Goal: Check status: Check status

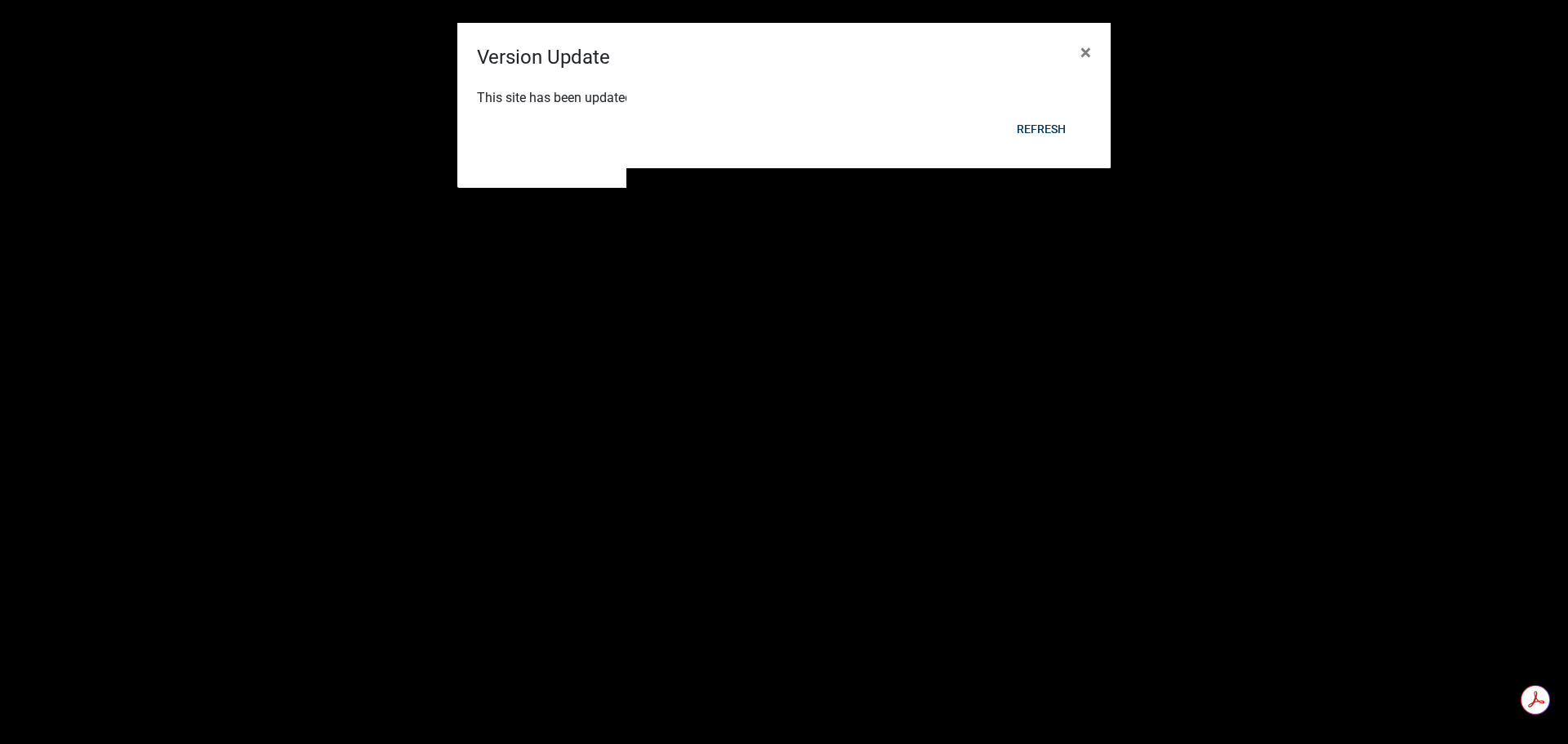
click at [1040, 131] on div "Refresh" at bounding box center [891, 149] width 403 height 43
click at [1041, 129] on div "Refresh" at bounding box center [891, 149] width 403 height 43
click at [1039, 121] on div "This site has been updated. Please Refresh to get the latest version." at bounding box center [784, 99] width 653 height 56
click at [1087, 54] on span "×" at bounding box center [1085, 52] width 10 height 23
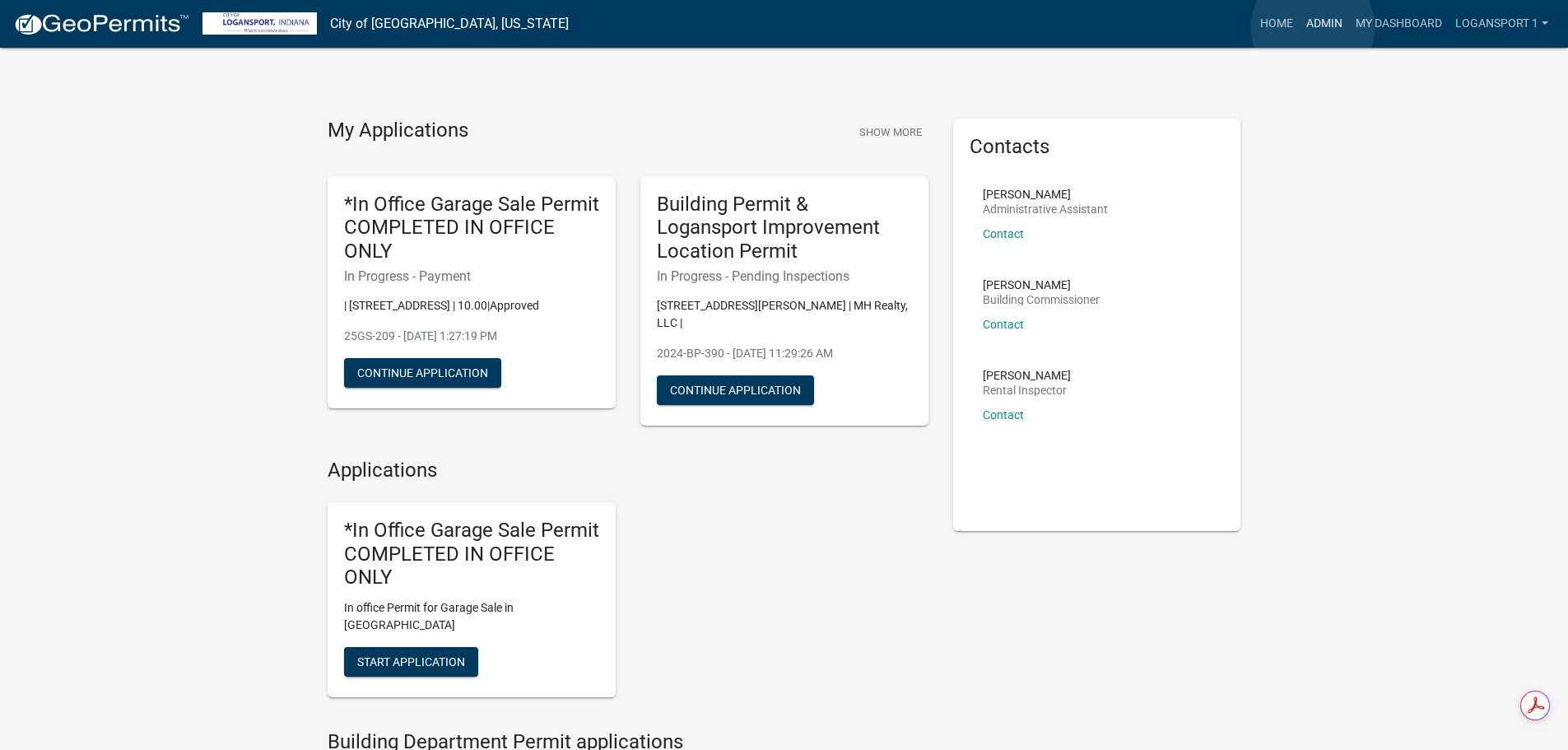
click at [1312, 28] on link "Admin" at bounding box center [1324, 24] width 49 height 31
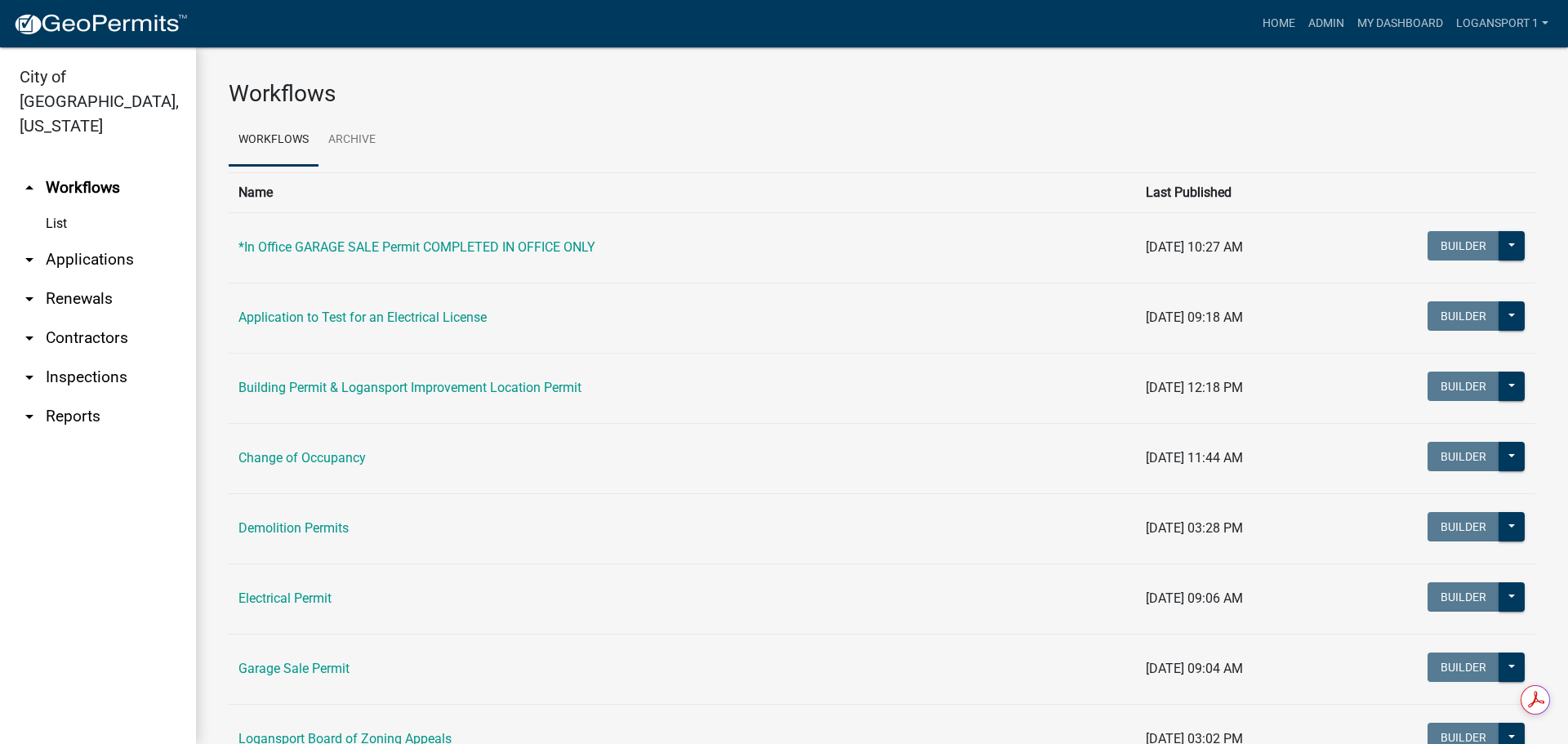
click at [111, 240] on link "arrow_drop_down Applications" at bounding box center [98, 260] width 196 height 39
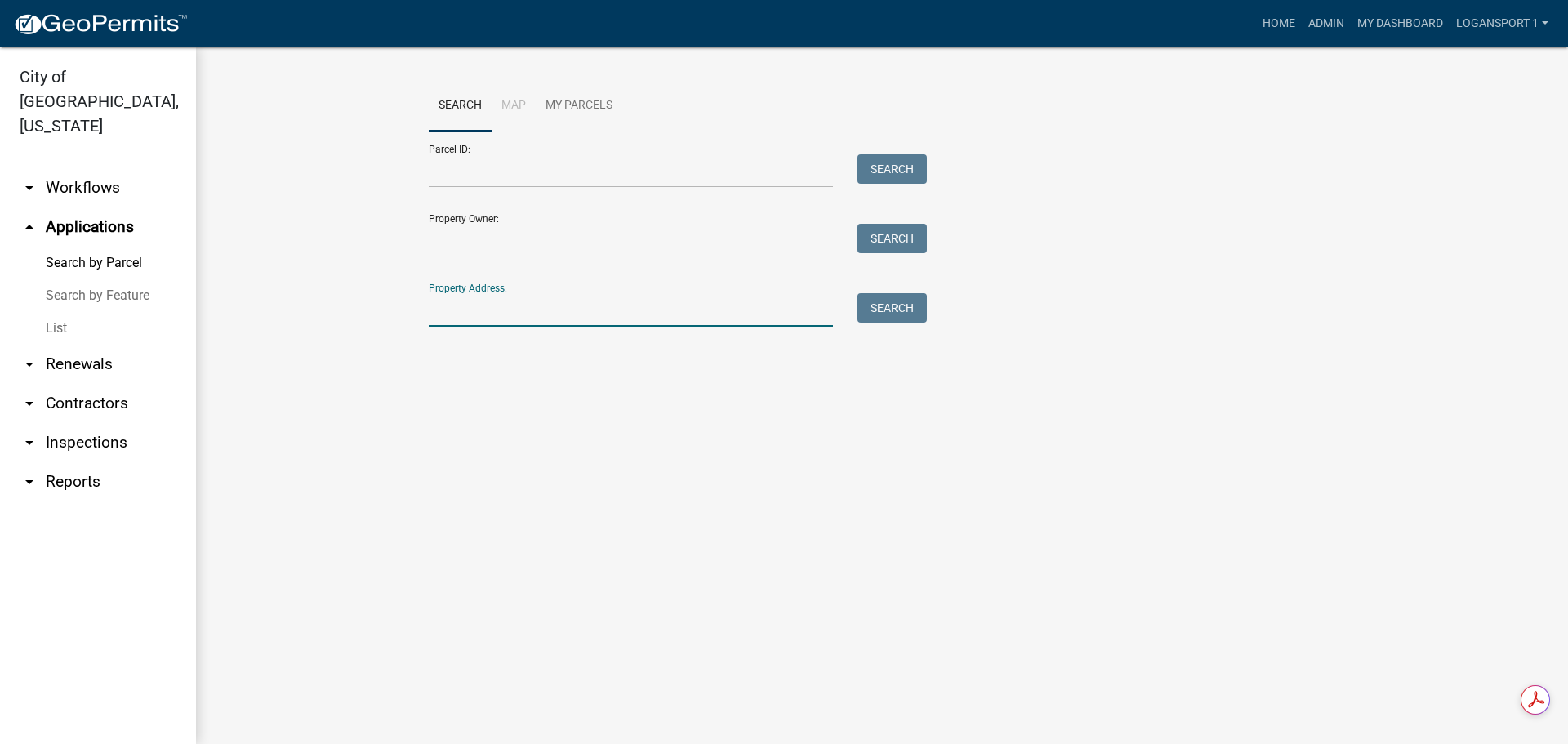
click at [684, 318] on input "Property Address:" at bounding box center [630, 309] width 404 height 33
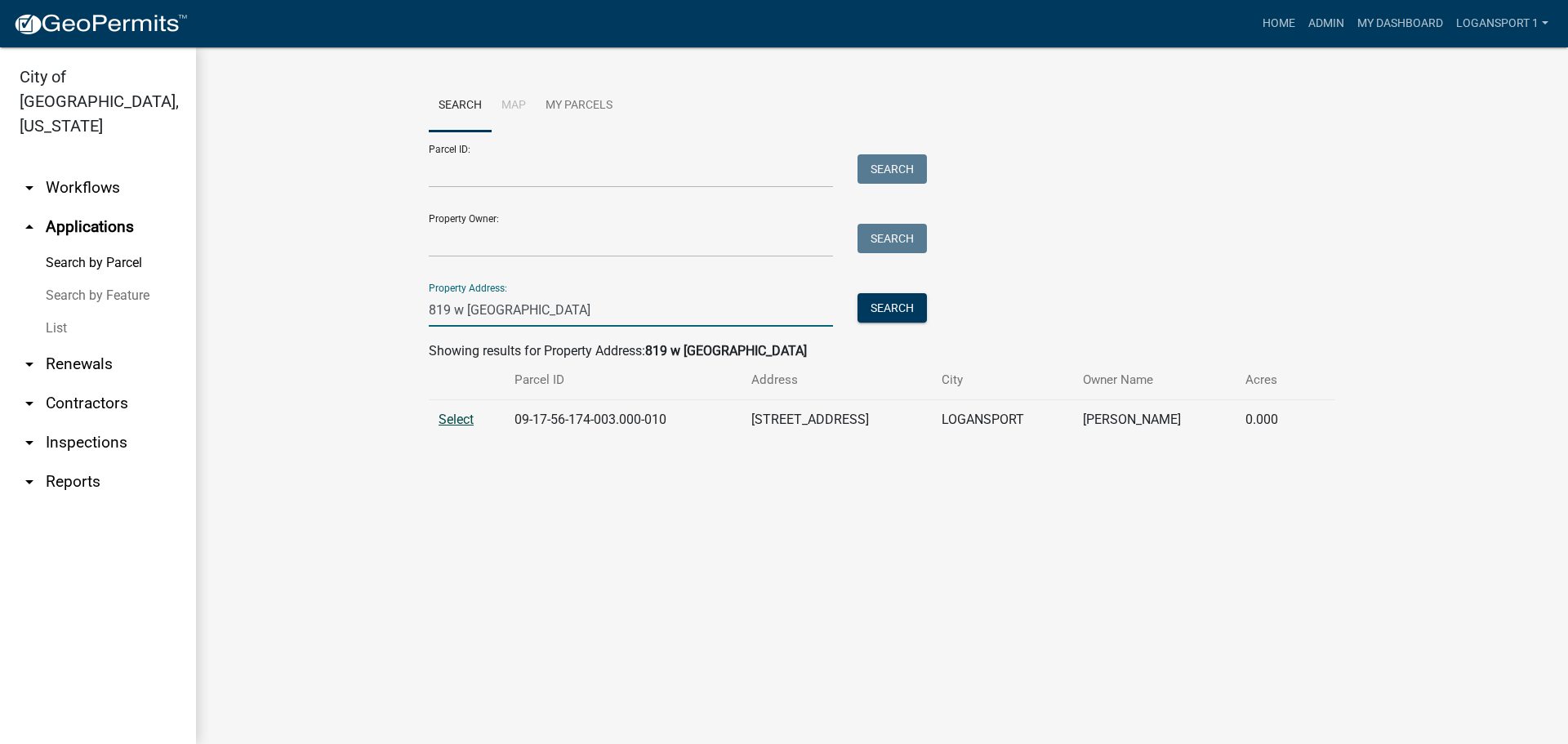
type input "819 w miami"
click at [456, 419] on span "Select" at bounding box center [456, 419] width 35 height 15
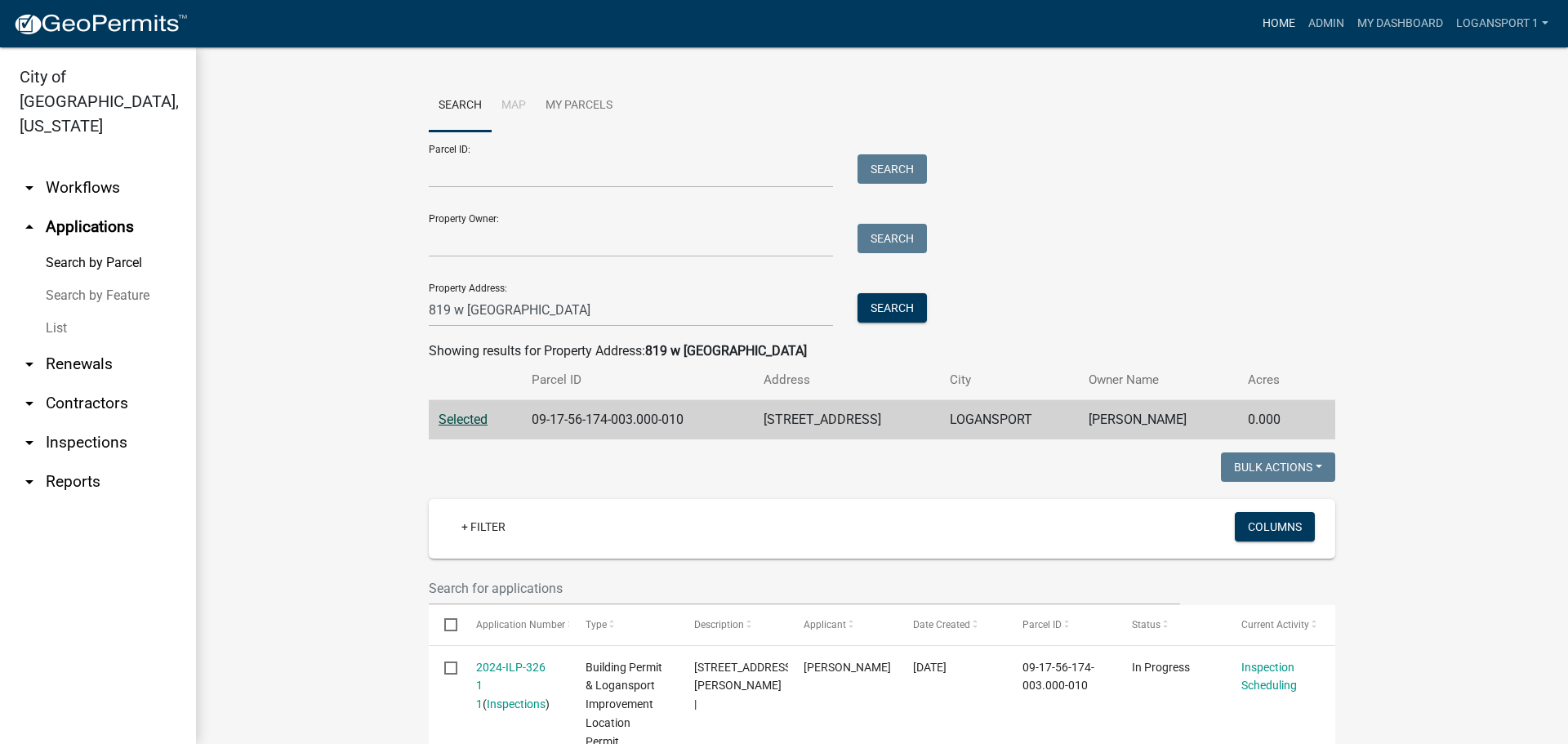
click at [1269, 25] on link "Home" at bounding box center [1279, 24] width 46 height 31
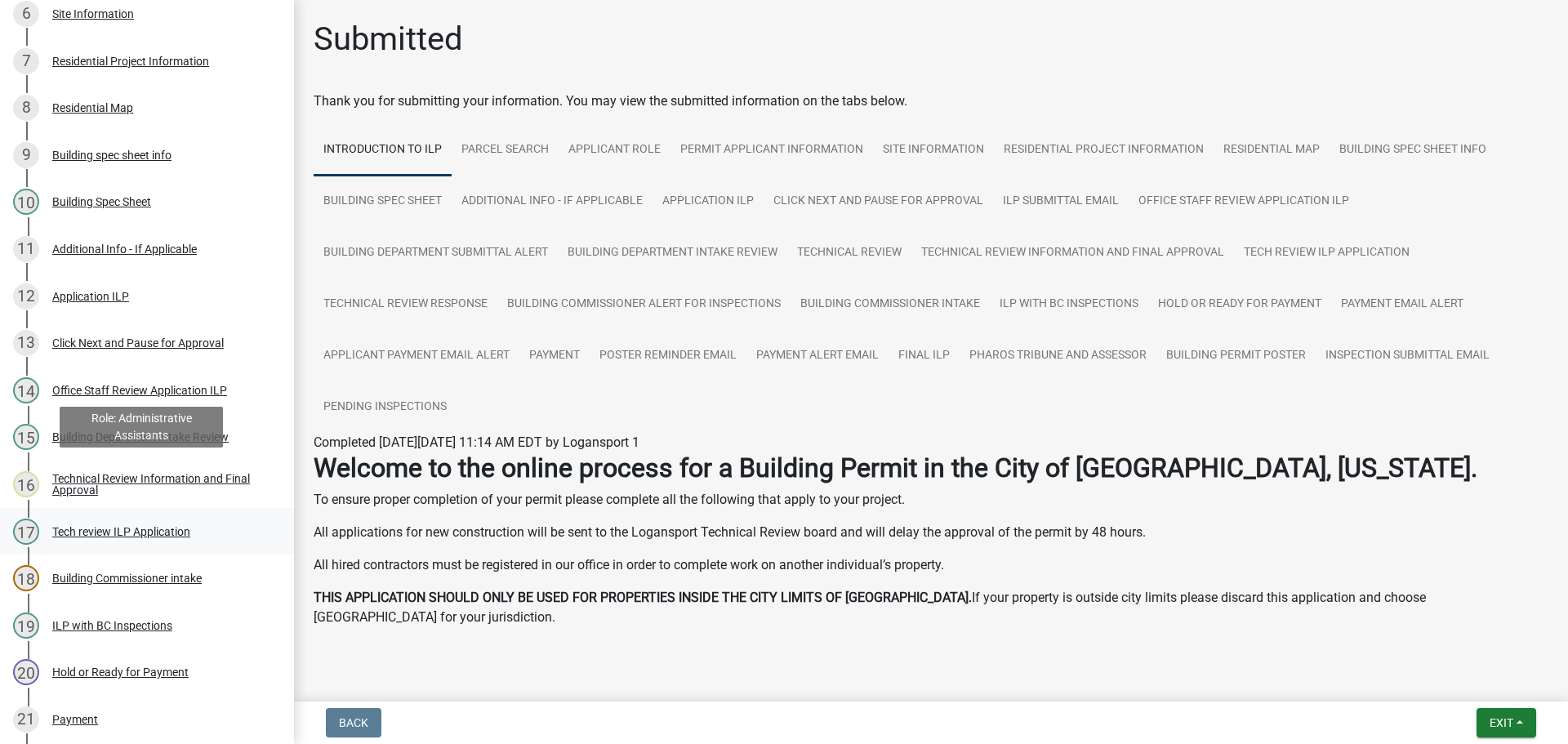
scroll to position [571, 0]
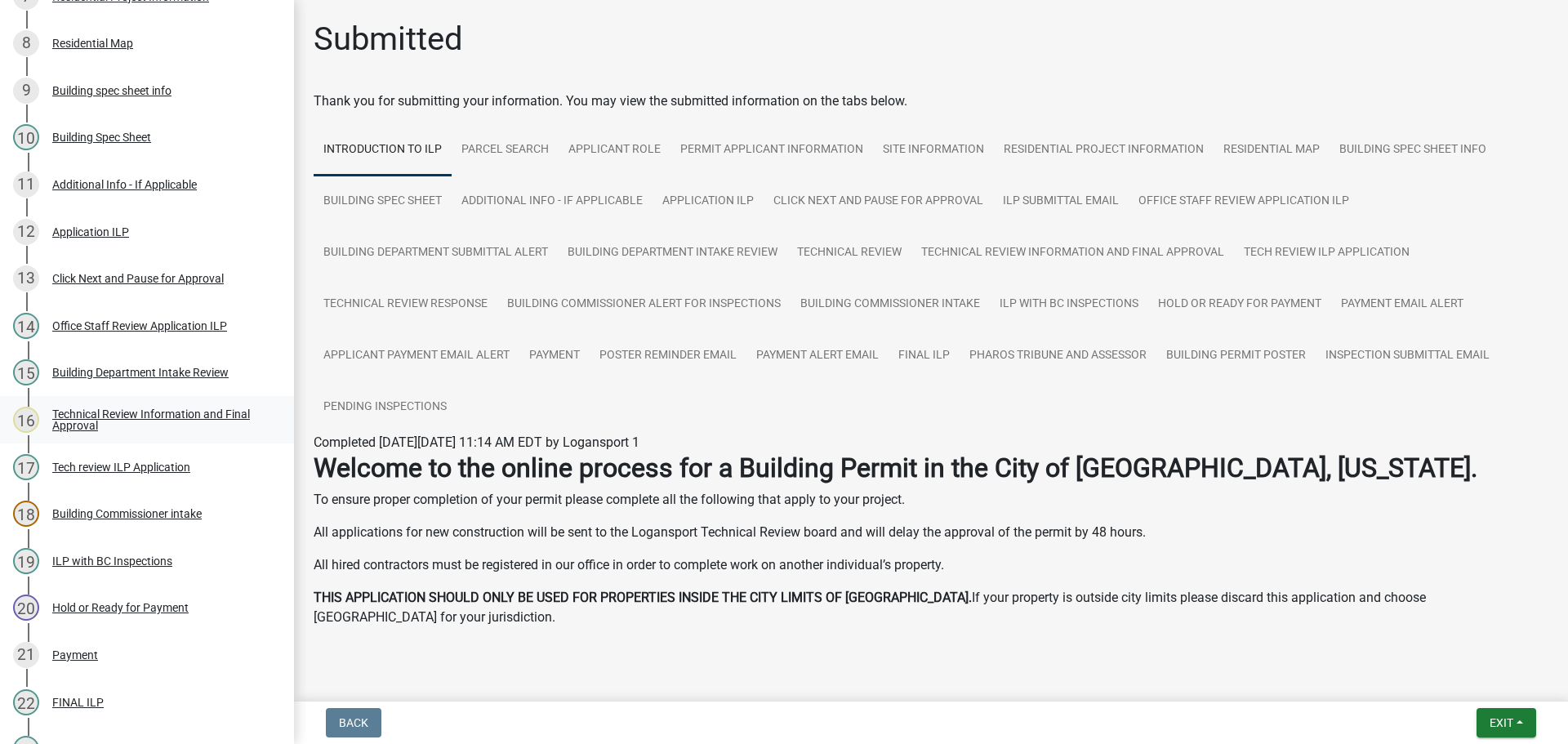
click at [171, 418] on div "Technical Review Information and Final Approval" at bounding box center [160, 419] width 215 height 23
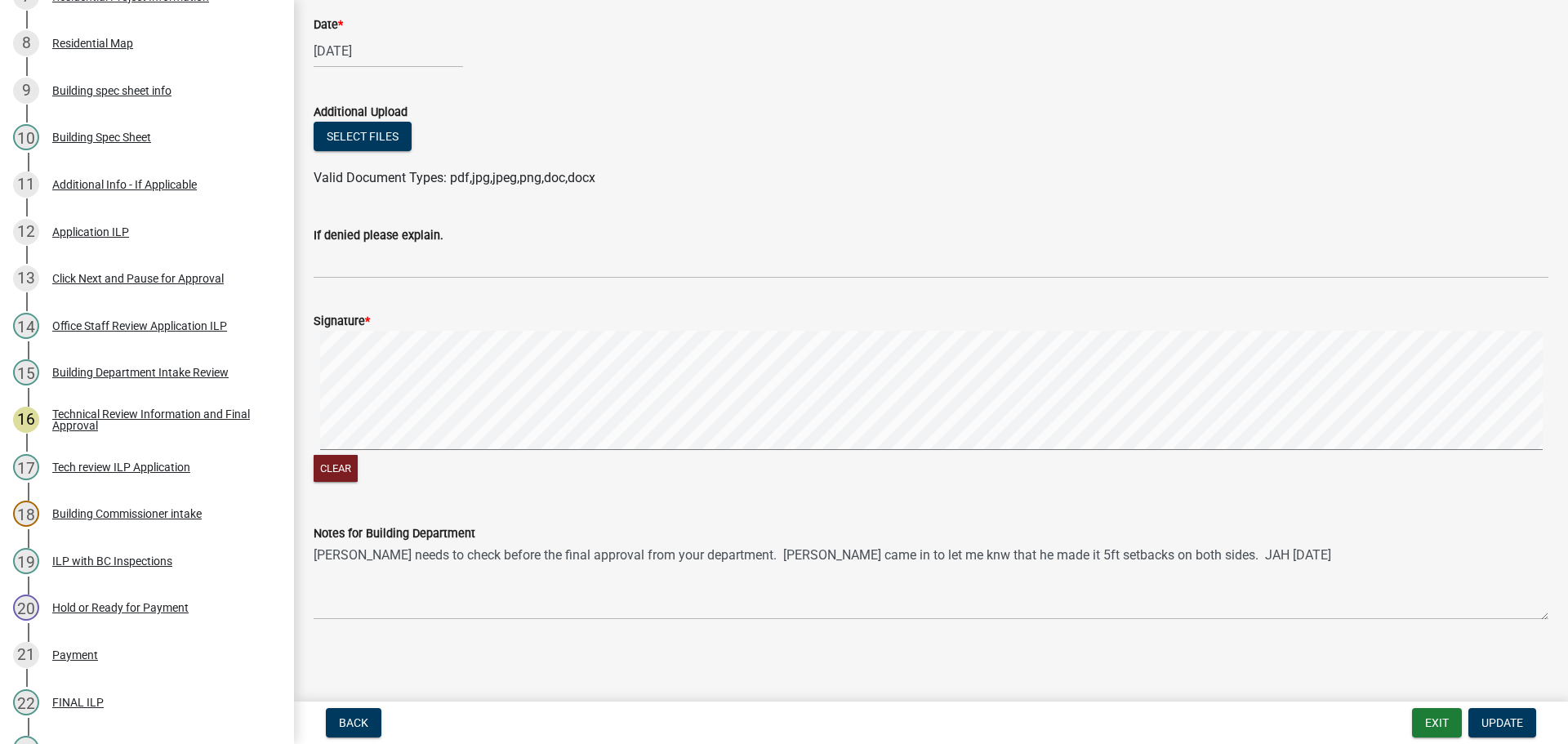
scroll to position [1103, 0]
click at [160, 470] on div "Tech review ILP Application" at bounding box center [121, 466] width 138 height 11
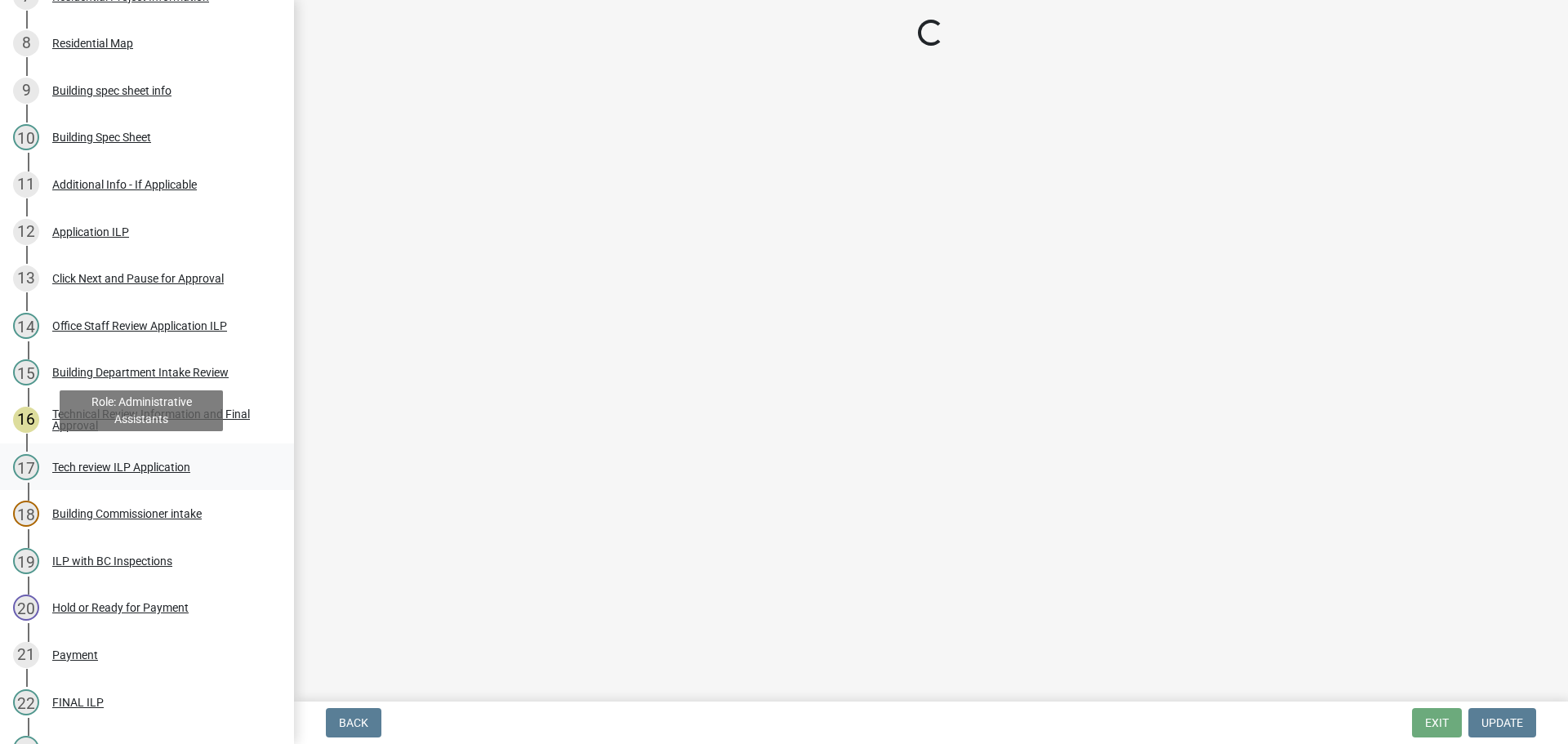
scroll to position [0, 0]
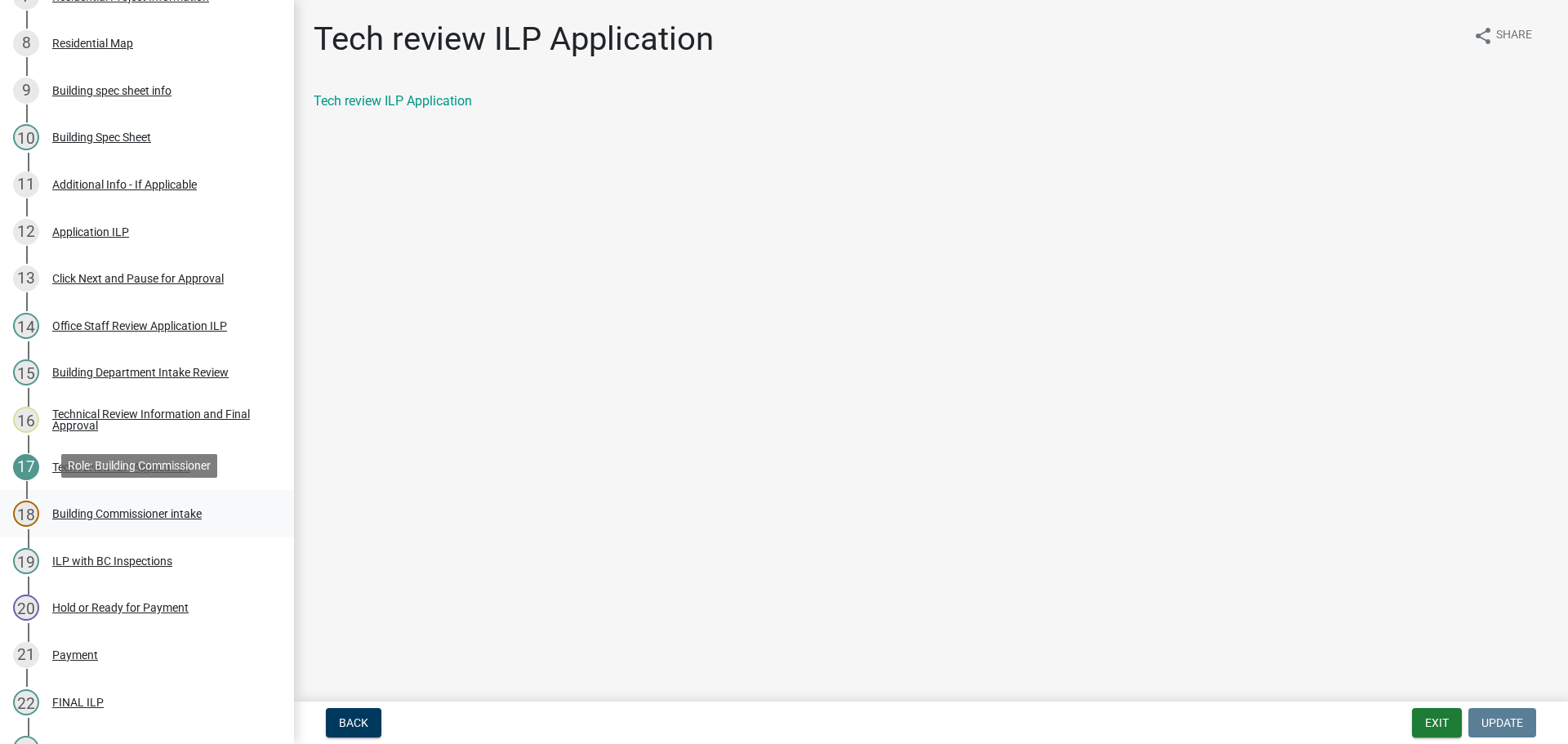
click at [187, 512] on div "Building Commissioner intake" at bounding box center [126, 513] width 149 height 11
